Goal: Check status

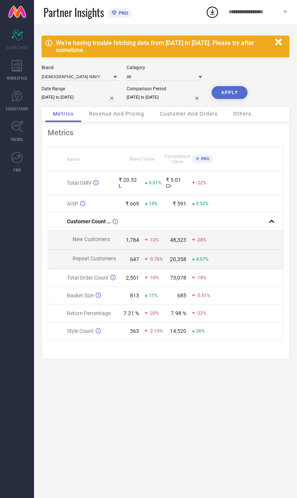
select select "7"
select select "2025"
select select "8"
select select "2025"
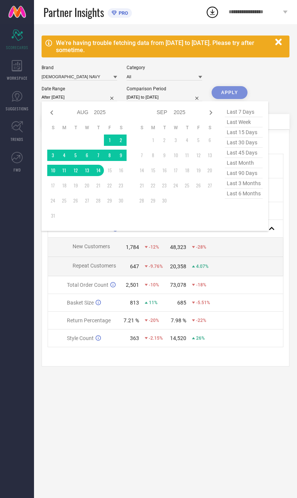
type input "[DATE] to [DATE]"
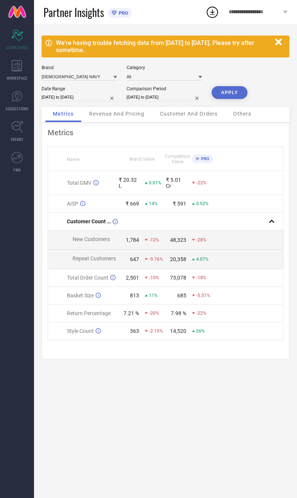
select select "7"
select select "2024"
select select "8"
select select "2024"
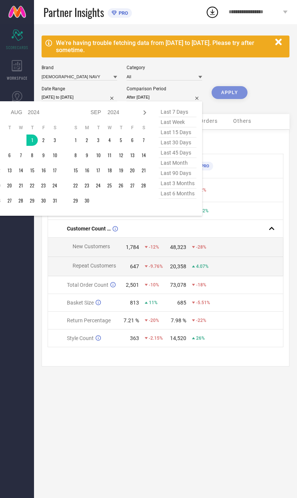
type input "[DATE] to [DATE]"
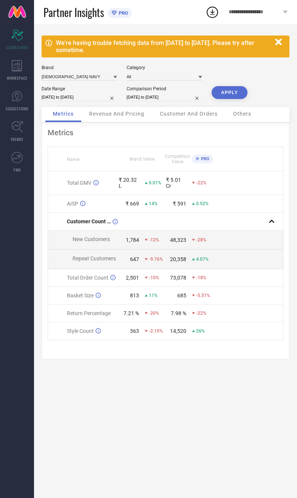
click at [234, 99] on button "APPLY" at bounding box center [230, 92] width 36 height 13
click at [132, 117] on span "Revenue And Pricing" at bounding box center [116, 114] width 55 height 6
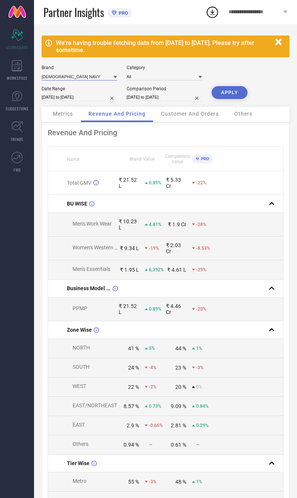
click at [83, 75] on input at bounding box center [80, 77] width 76 height 8
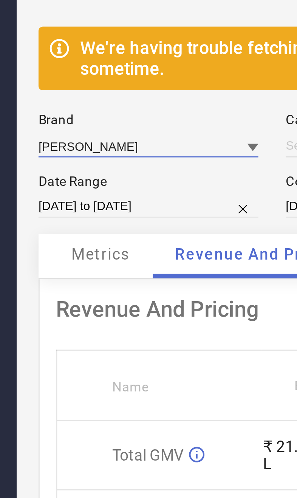
type input "All"
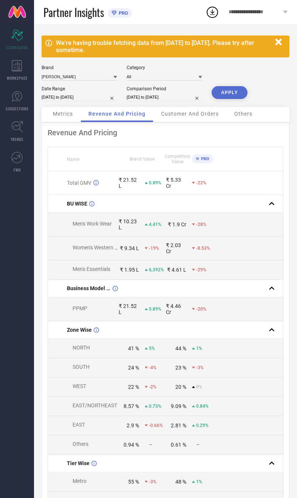
click at [235, 95] on button "APPLY" at bounding box center [230, 92] width 36 height 13
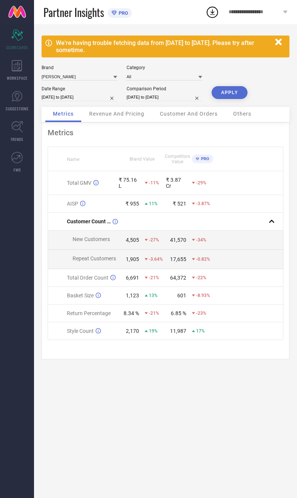
click at [127, 117] on span "Revenue And Pricing" at bounding box center [116, 114] width 55 height 6
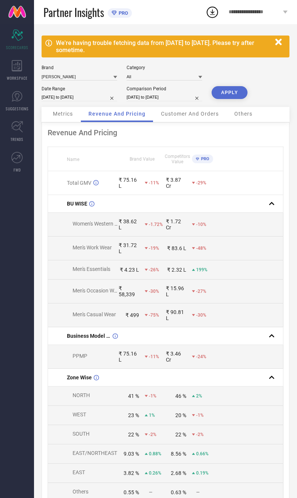
click at [62, 117] on span "Metrics" at bounding box center [63, 114] width 20 height 6
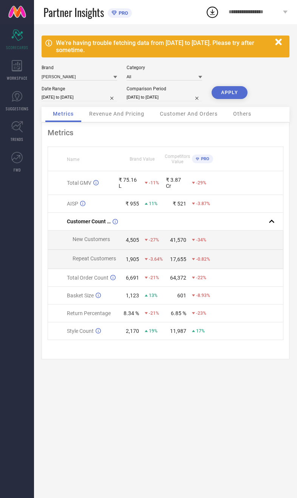
click at [126, 122] on div "Revenue And Pricing" at bounding box center [117, 114] width 70 height 15
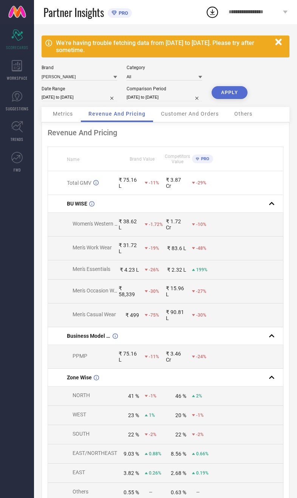
click at [68, 121] on div "Metrics" at bounding box center [62, 114] width 35 height 15
